Goal: Browse casually

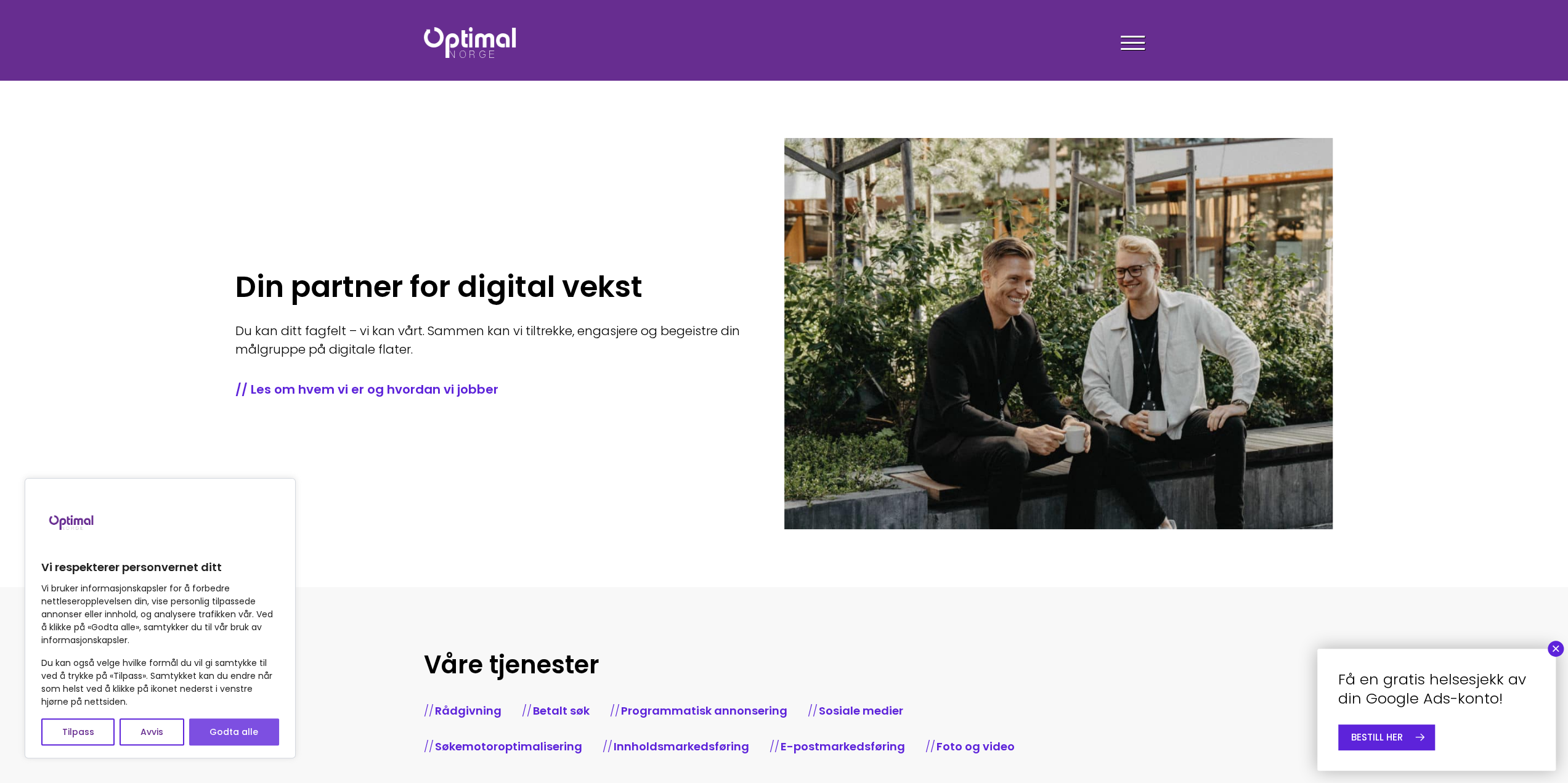
click at [244, 726] on button "Godta alle" at bounding box center [234, 731] width 90 height 27
checkbox input "true"
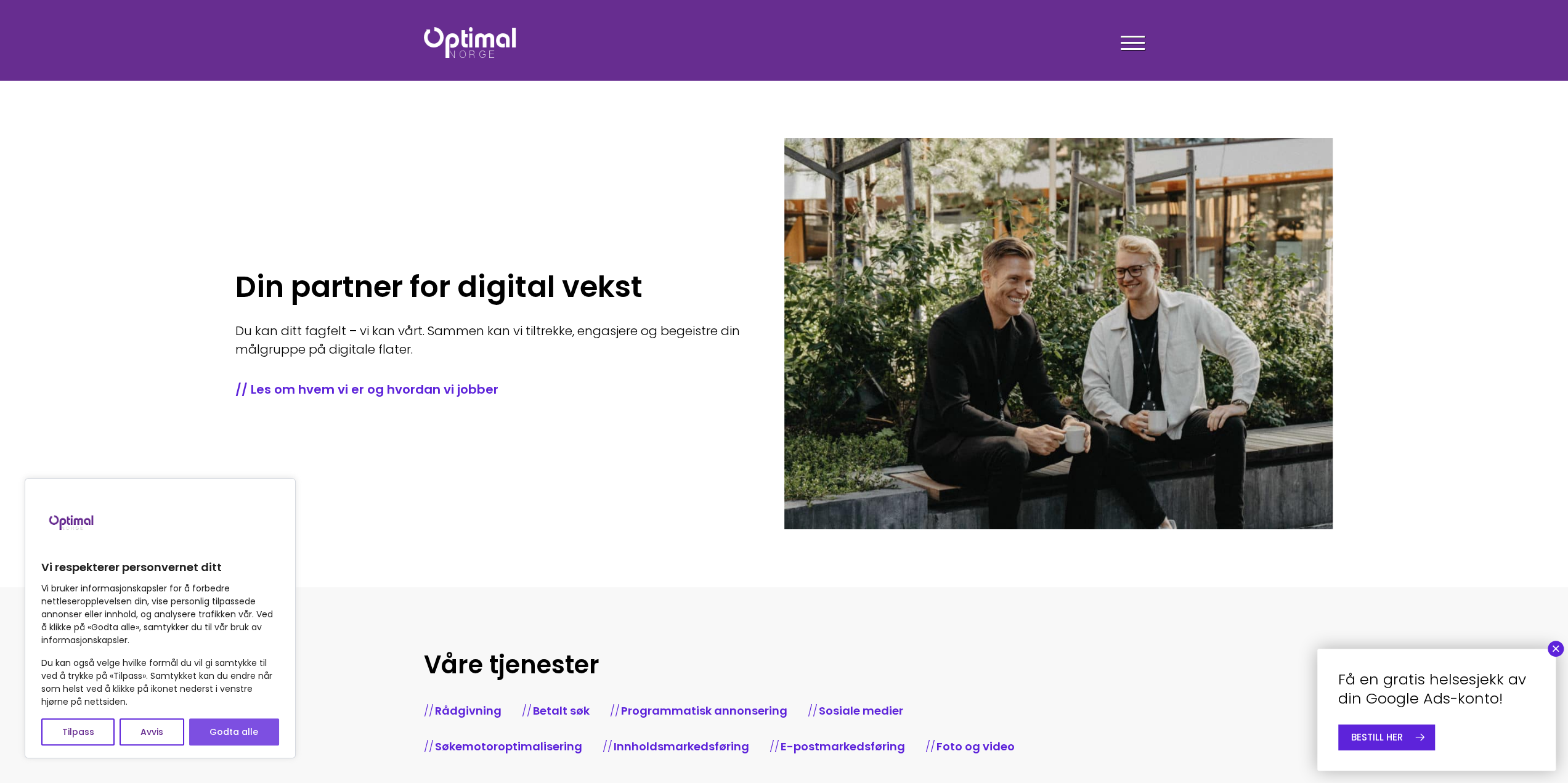
checkbox input "true"
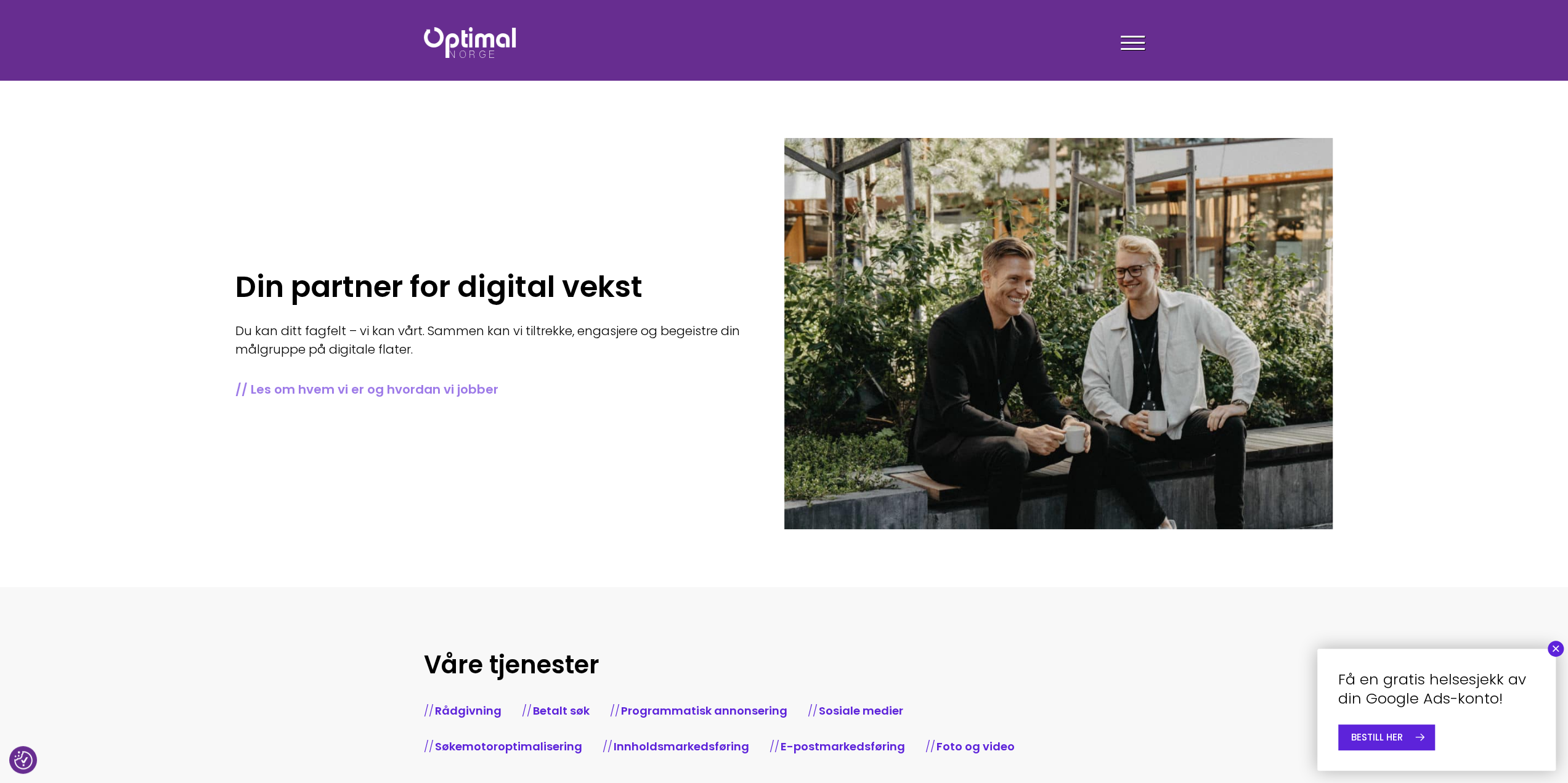
scroll to position [62, 0]
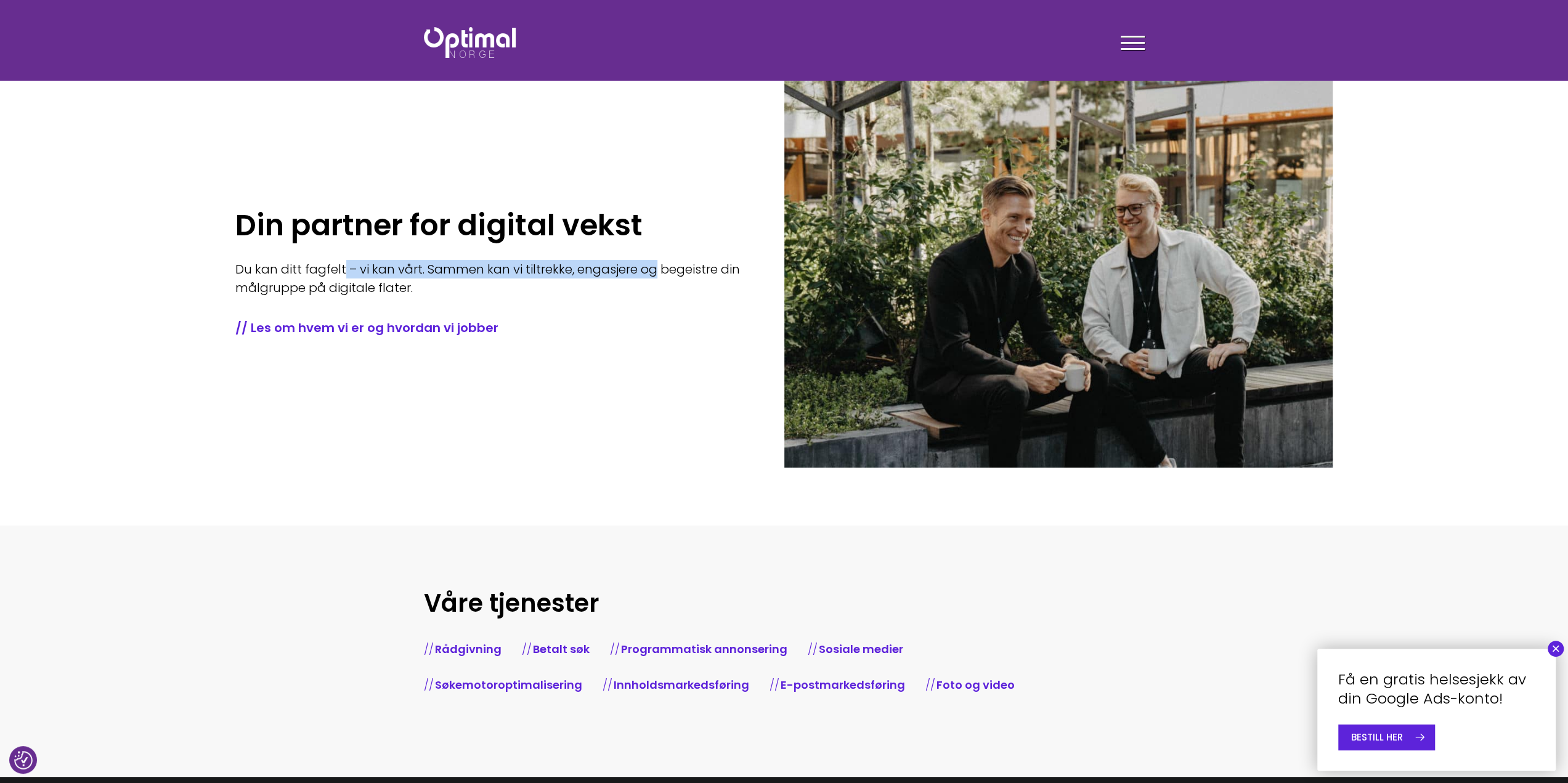
drag, startPoint x: 378, startPoint y: 262, endPoint x: 663, endPoint y: 275, distance: 285.3
click at [663, 275] on p "Du kan ditt fagfelt – vi kan vårt. Sammen kan vi tiltrekke, engasjere og begeis…" at bounding box center [491, 278] width 513 height 37
click at [664, 299] on div "Du kan ditt fagfelt – vi kan vårt. Sammen kan vi tiltrekke, engasjere og begeis…" at bounding box center [491, 283] width 513 height 47
drag, startPoint x: 383, startPoint y: 280, endPoint x: 207, endPoint y: 257, distance: 177.5
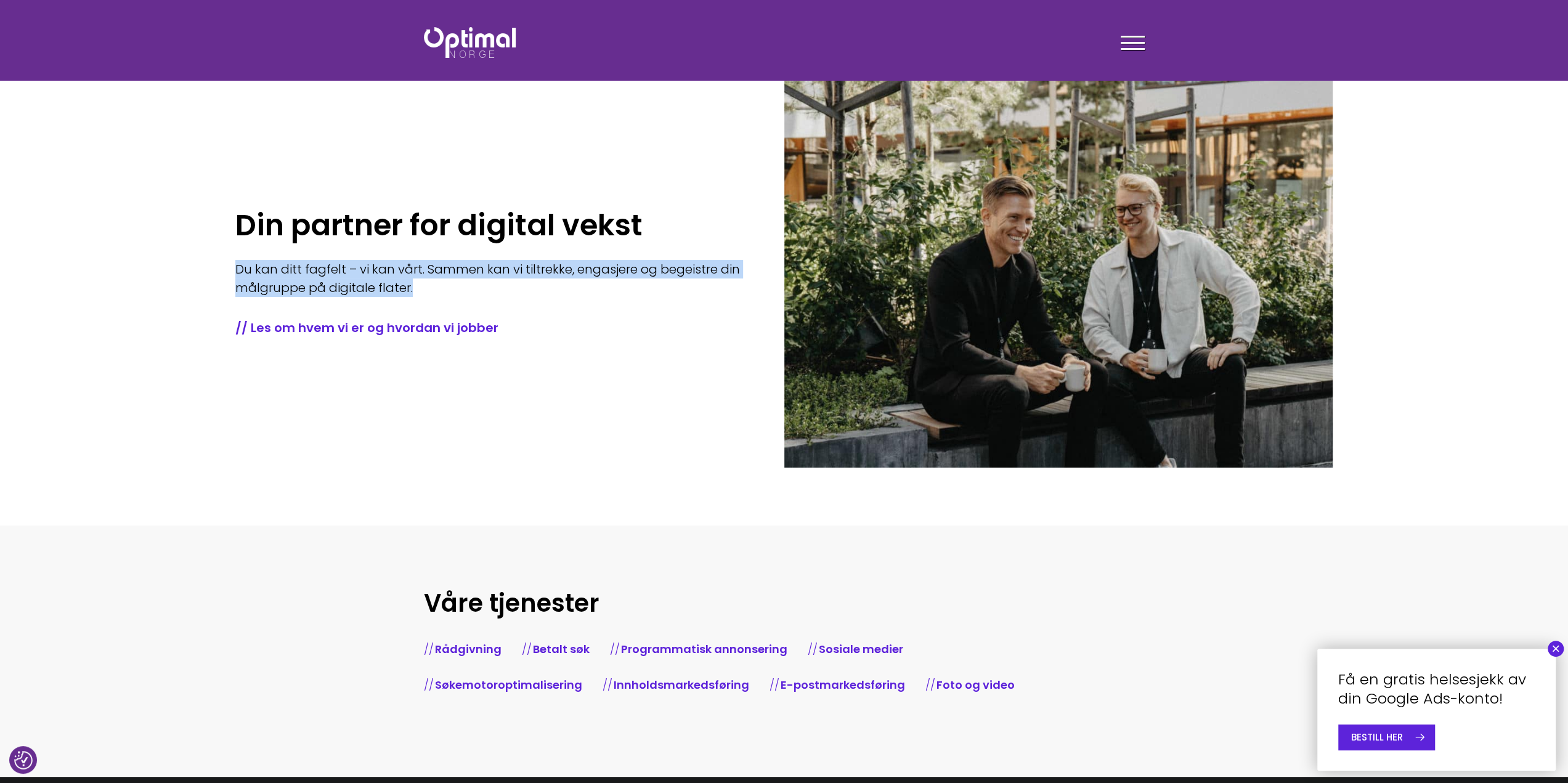
click at [207, 257] on section "Din partner for digital vekst Du kan ditt fagfelt – vi kan vårt. Sammen kan vi …" at bounding box center [784, 232] width 1568 height 587
click at [539, 289] on p "Du kan ditt fagfelt – vi kan vårt. Sammen kan vi tiltrekke, engasjere og begeis…" at bounding box center [491, 278] width 513 height 37
drag, startPoint x: 471, startPoint y: 296, endPoint x: 217, endPoint y: 261, distance: 256.4
click at [200, 259] on section "Din partner for digital vekst Du kan ditt fagfelt – vi kan vårt. Sammen kan vi …" at bounding box center [784, 232] width 1568 height 587
click at [577, 276] on p "Du kan ditt fagfelt – vi kan vårt. Sammen kan vi tiltrekke, engasjere og begeis…" at bounding box center [491, 278] width 513 height 37
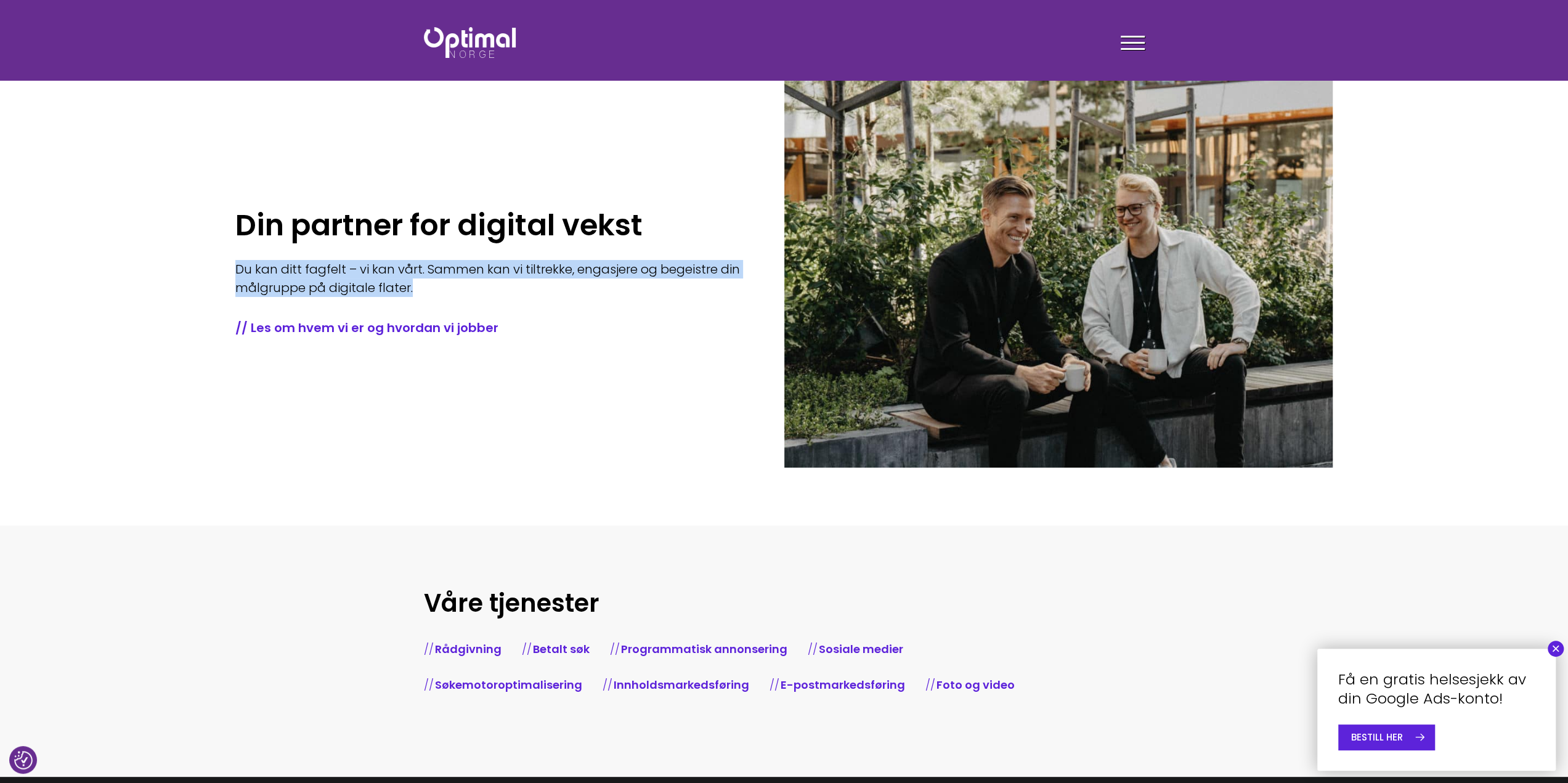
drag, startPoint x: 438, startPoint y: 292, endPoint x: 205, endPoint y: 263, distance: 234.8
click at [205, 263] on section "Din partner for digital vekst Du kan ditt fagfelt – vi kan vårt. Sammen kan vi …" at bounding box center [784, 232] width 1568 height 587
click at [515, 283] on p "Du kan ditt fagfelt – vi kan vårt. Sammen kan vi tiltrekke, engasjere og begeis…" at bounding box center [491, 278] width 513 height 37
drag, startPoint x: 445, startPoint y: 290, endPoint x: 353, endPoint y: 262, distance: 96.2
click at [197, 258] on section "Din partner for digital vekst Du kan ditt fagfelt – vi kan vårt. Sammen kan vi …" at bounding box center [784, 232] width 1568 height 587
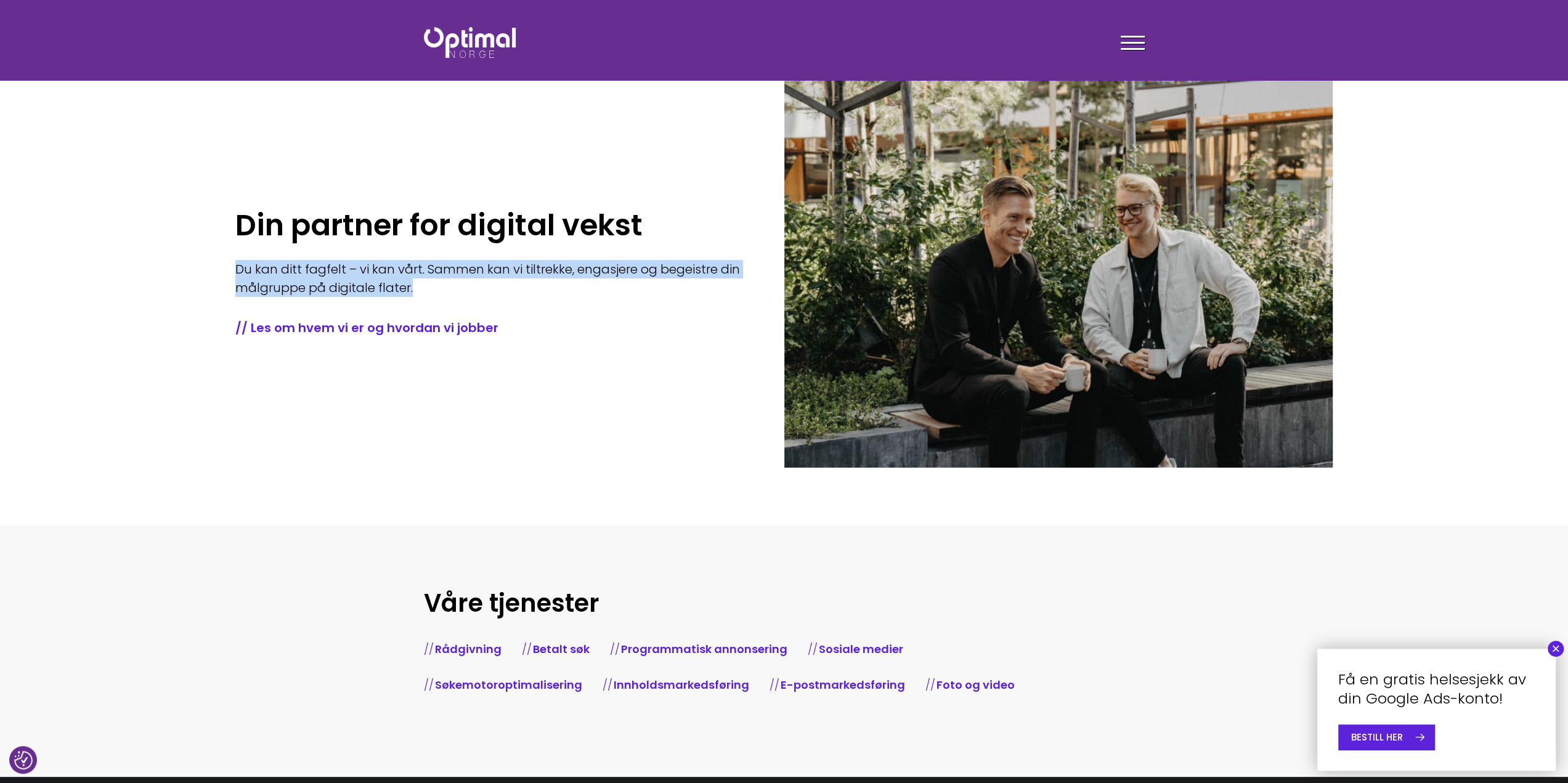
click at [576, 285] on p "Du kan ditt fagfelt – vi kan vårt. Sammen kan vi tiltrekke, engasjere og begeis…" at bounding box center [491, 278] width 513 height 37
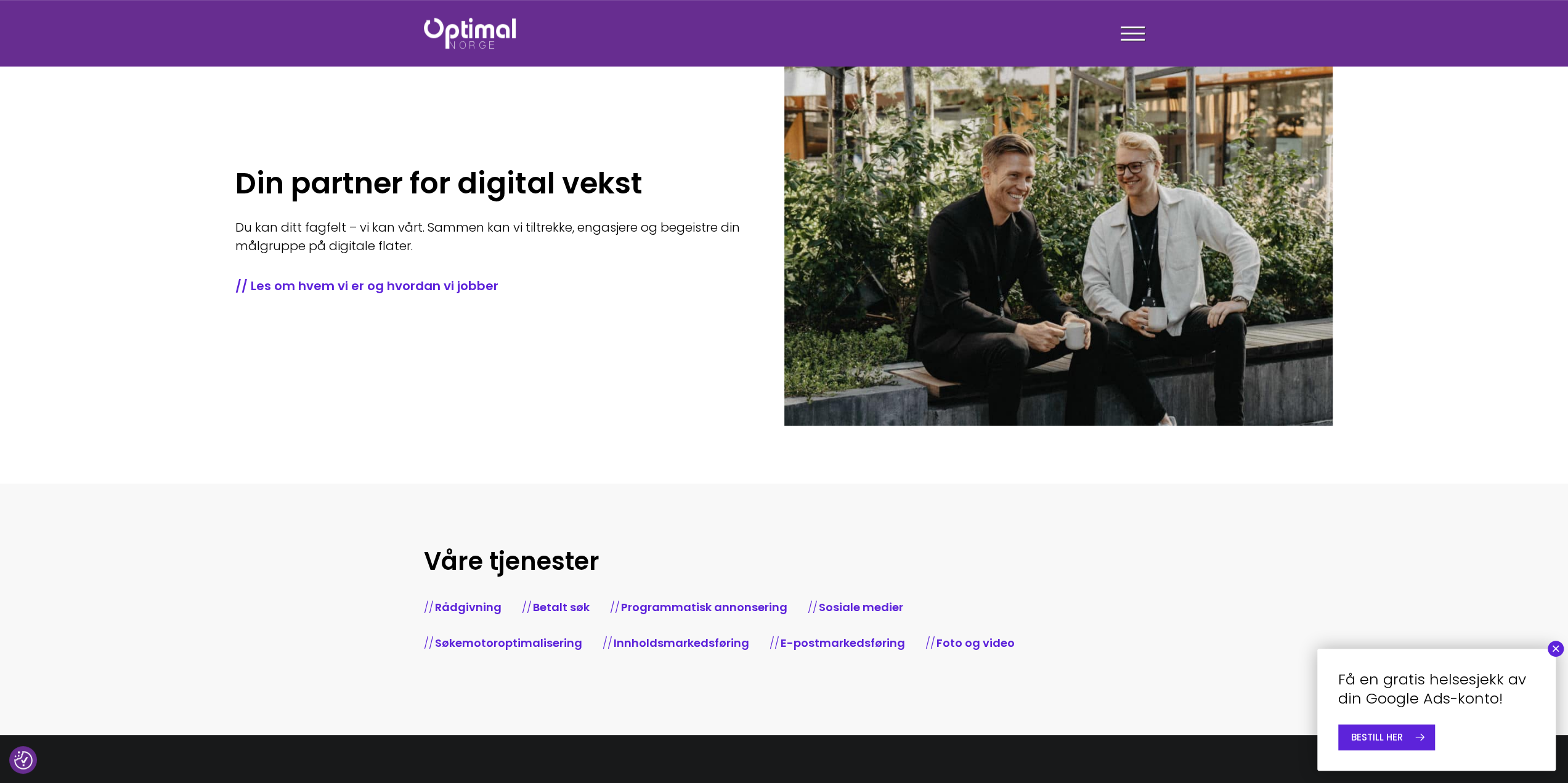
scroll to position [123, 0]
